Goal: Task Accomplishment & Management: Use online tool/utility

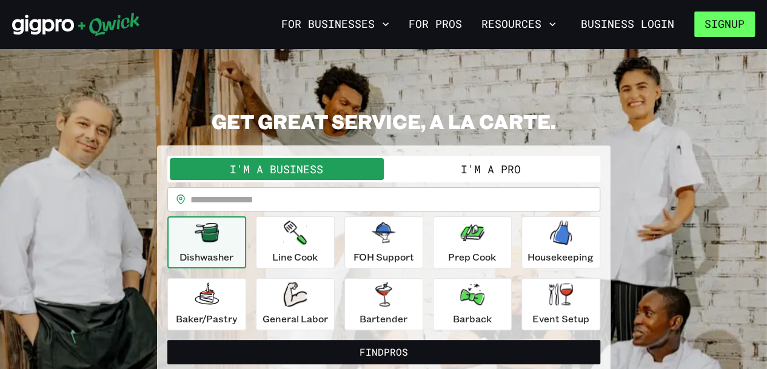
click at [728, 30] on button "Signup" at bounding box center [724, 24] width 61 height 25
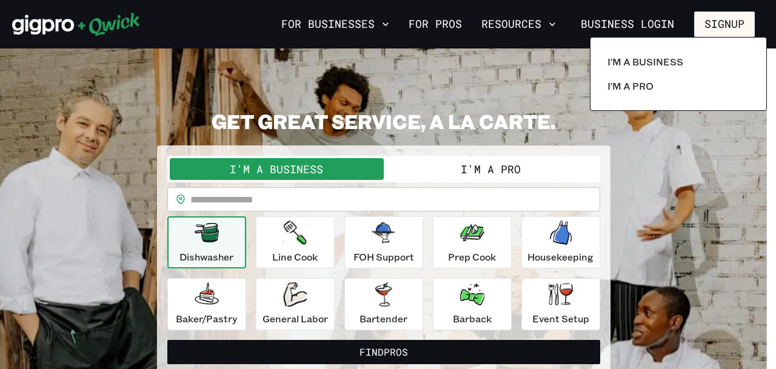
click at [432, 26] on div at bounding box center [388, 184] width 776 height 369
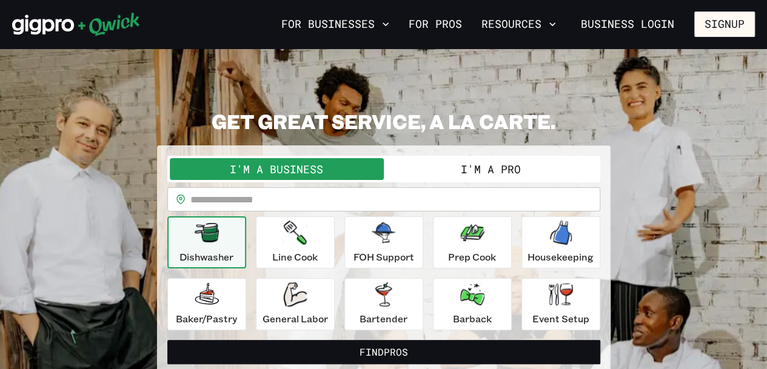
click at [432, 26] on link "For Pros" at bounding box center [435, 24] width 63 height 21
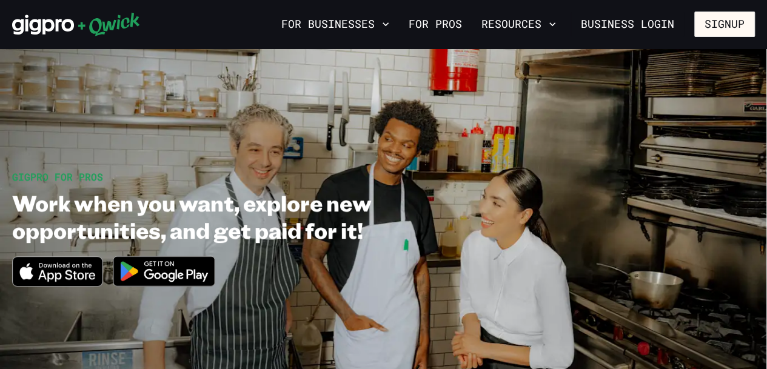
click at [555, 206] on div "GIGPRO FOR PROS Work when you want, explore new opportunities, and get paid for…" at bounding box center [383, 234] width 743 height 128
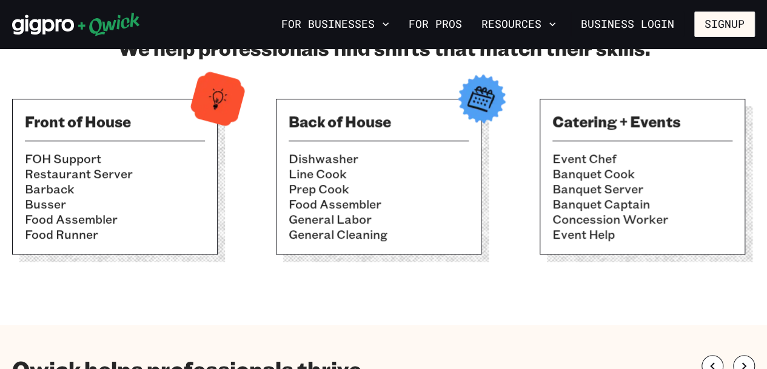
scroll to position [461, 0]
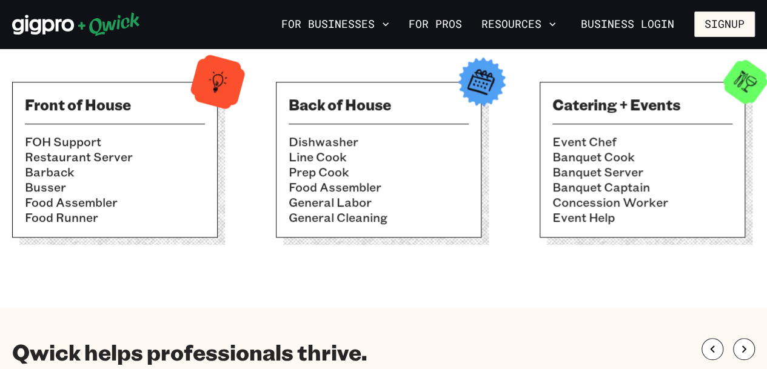
click at [108, 24] on icon at bounding box center [108, 25] width 61 height 24
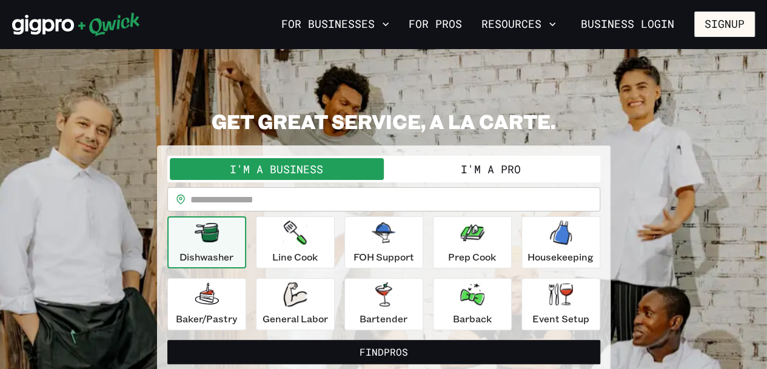
click at [500, 170] on button "I'm a Pro" at bounding box center [491, 169] width 214 height 22
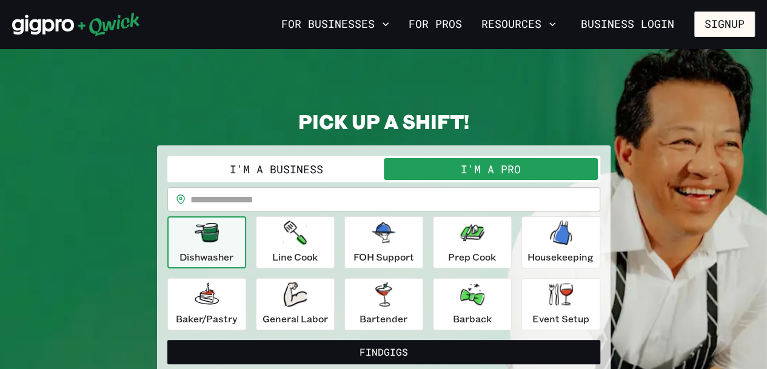
click at [659, 248] on div "**********" at bounding box center [383, 242] width 743 height 266
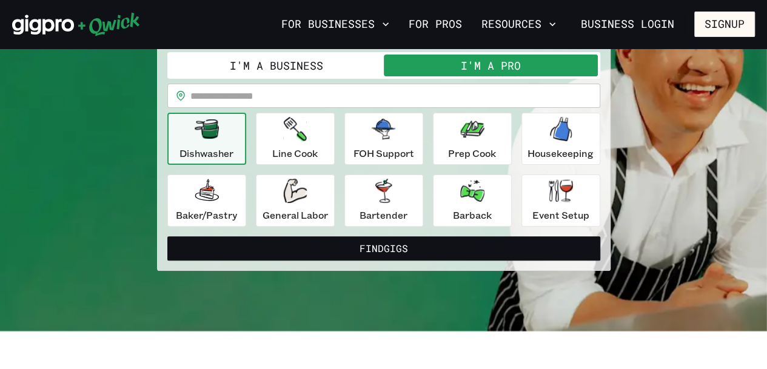
scroll to position [121, 0]
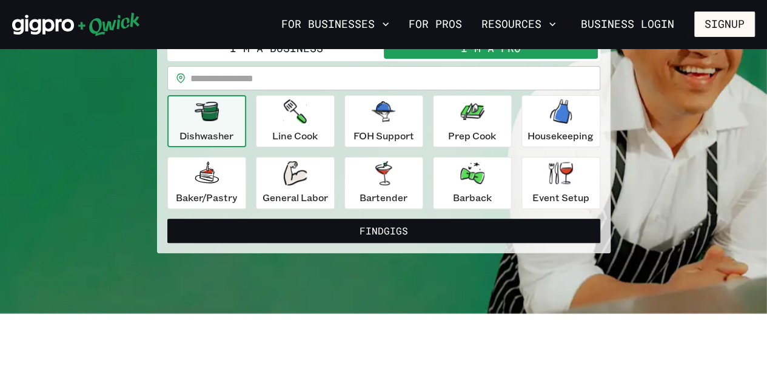
click at [675, 174] on div "**********" at bounding box center [383, 121] width 743 height 266
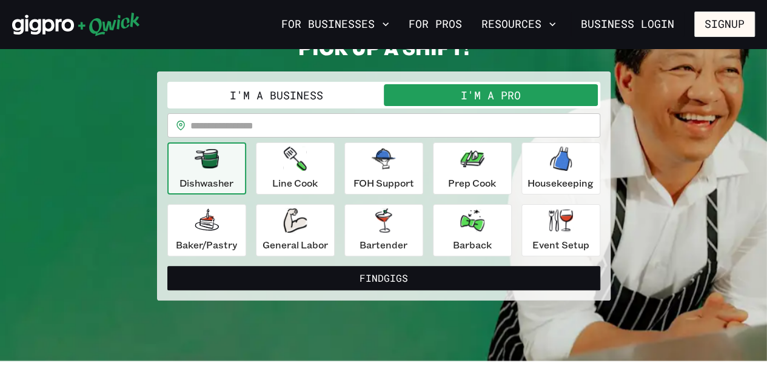
scroll to position [73, 0]
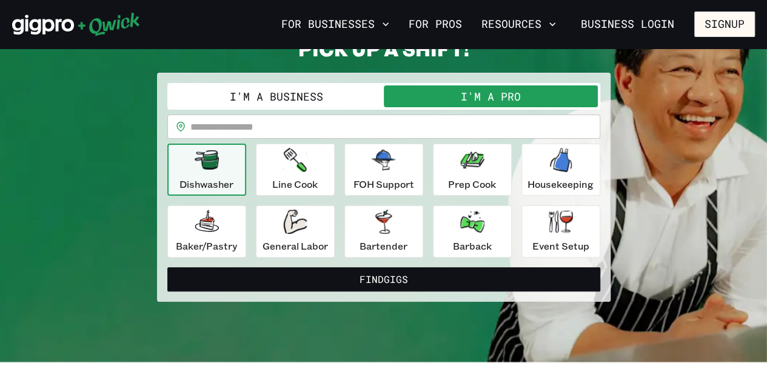
click at [226, 128] on input "text" at bounding box center [395, 127] width 410 height 24
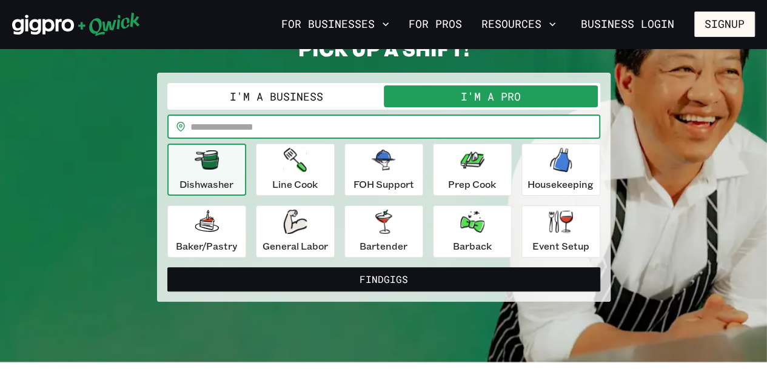
type input "*****"
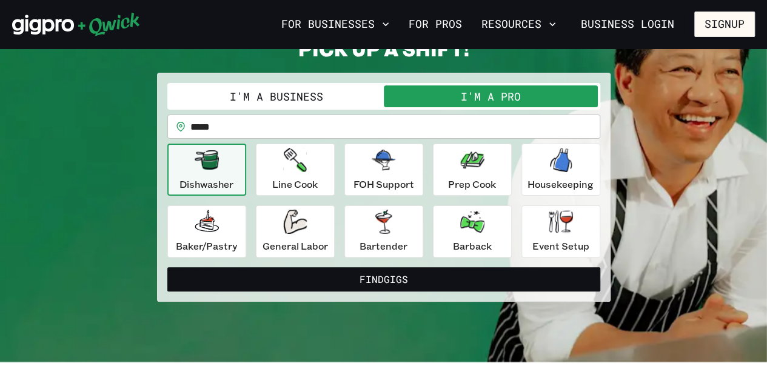
click at [216, 167] on icon "button" at bounding box center [207, 159] width 24 height 19
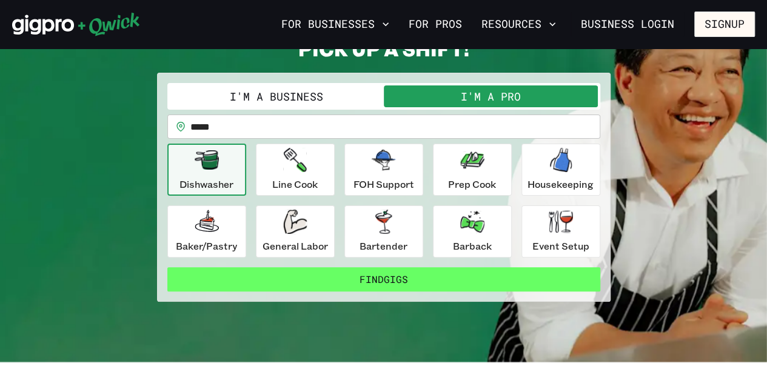
click at [400, 277] on button "Find Gigs" at bounding box center [383, 279] width 433 height 24
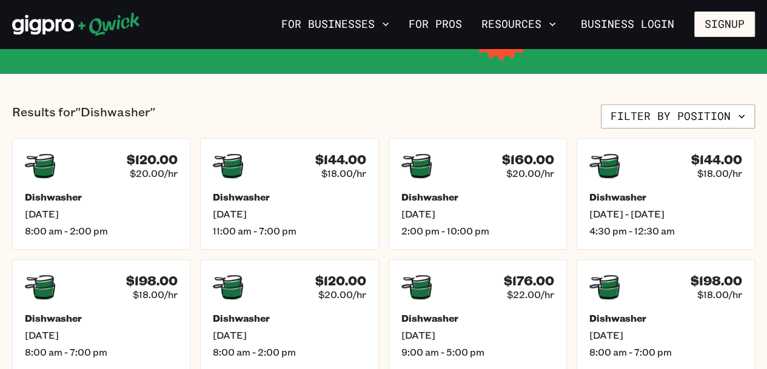
scroll to position [291, 0]
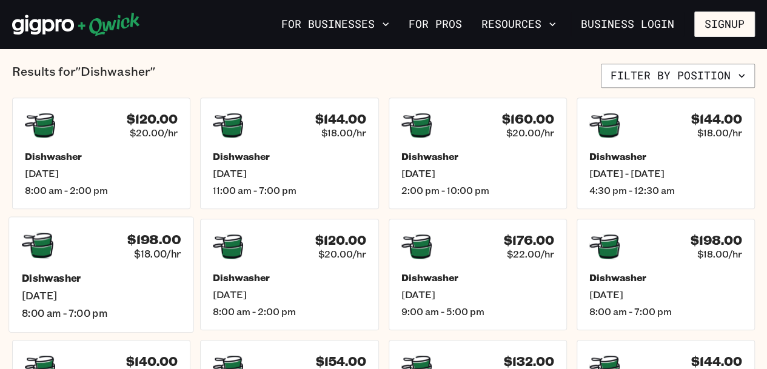
click at [153, 241] on h4 "$198.00" at bounding box center [153, 240] width 53 height 16
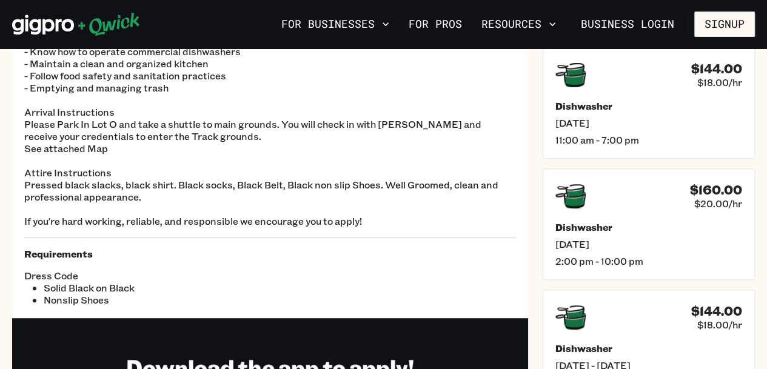
scroll to position [177, 0]
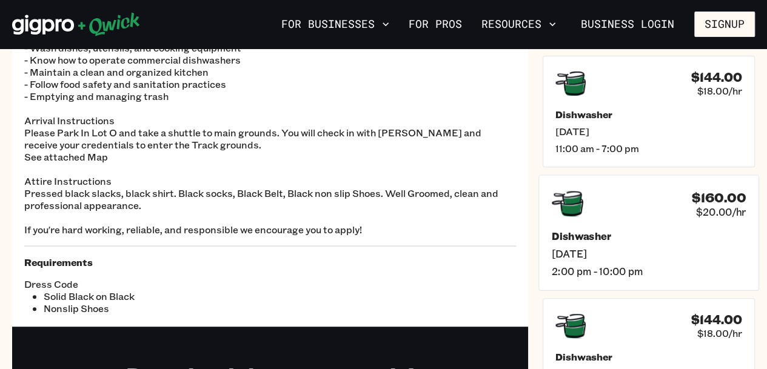
click at [598, 229] on h5 "Dishwasher" at bounding box center [649, 235] width 194 height 13
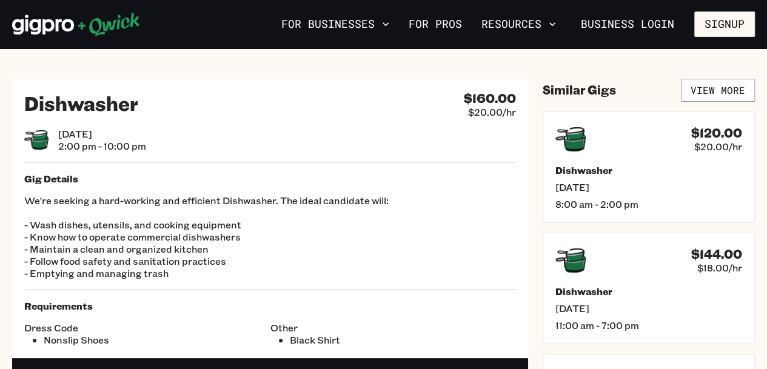
click at [417, 299] on div "Dishwasher $160.00 $20.00/hr [DATE] 2:00 pm - 10:00 pm Gig Details We're seekin…" at bounding box center [270, 219] width 516 height 280
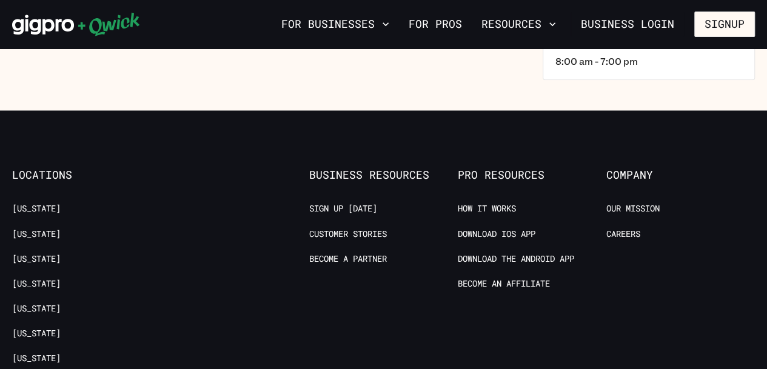
scroll to position [509, 0]
